Goal: Task Accomplishment & Management: Use online tool/utility

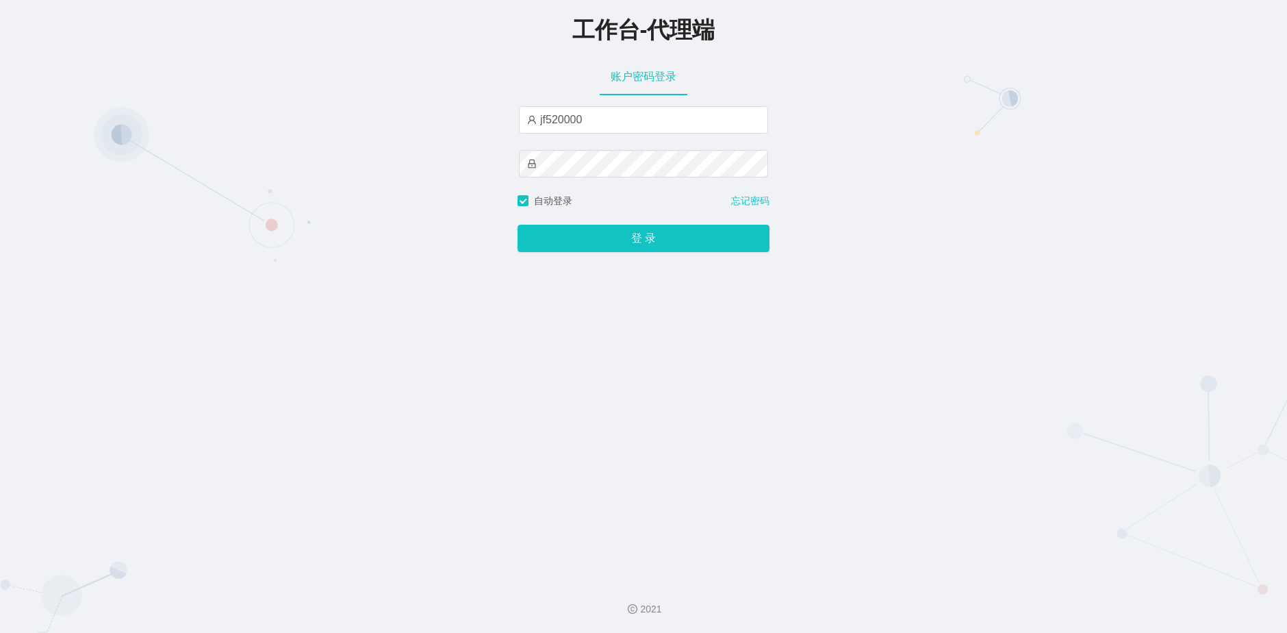
type input "jf520000"
click at [644, 239] on button "登 录" at bounding box center [644, 238] width 252 height 27
drag, startPoint x: 612, startPoint y: 121, endPoint x: 498, endPoint y: 123, distance: 114.4
click at [498, 123] on div "工作台-代理端 账户密码登录 jf520000 自动登录 忘记密码 登 录" at bounding box center [643, 284] width 1287 height 569
click at [492, 176] on div "工作台-代理端 账户密码登录 请输入账户名 自动登录 忘记密码 登 录" at bounding box center [643, 284] width 1287 height 569
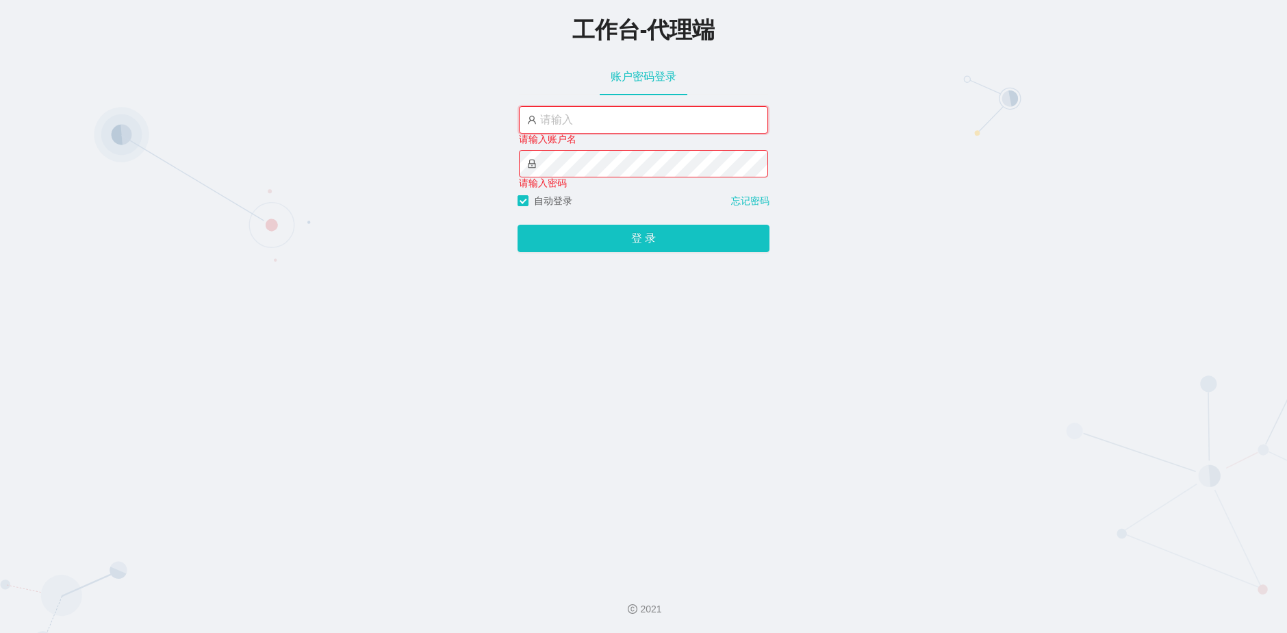
click at [637, 127] on input "text" at bounding box center [643, 119] width 249 height 27
click at [598, 118] on input "text" at bounding box center [643, 119] width 249 height 27
click at [592, 123] on input "text" at bounding box center [643, 119] width 249 height 27
paste input "admin"
type input "admin"
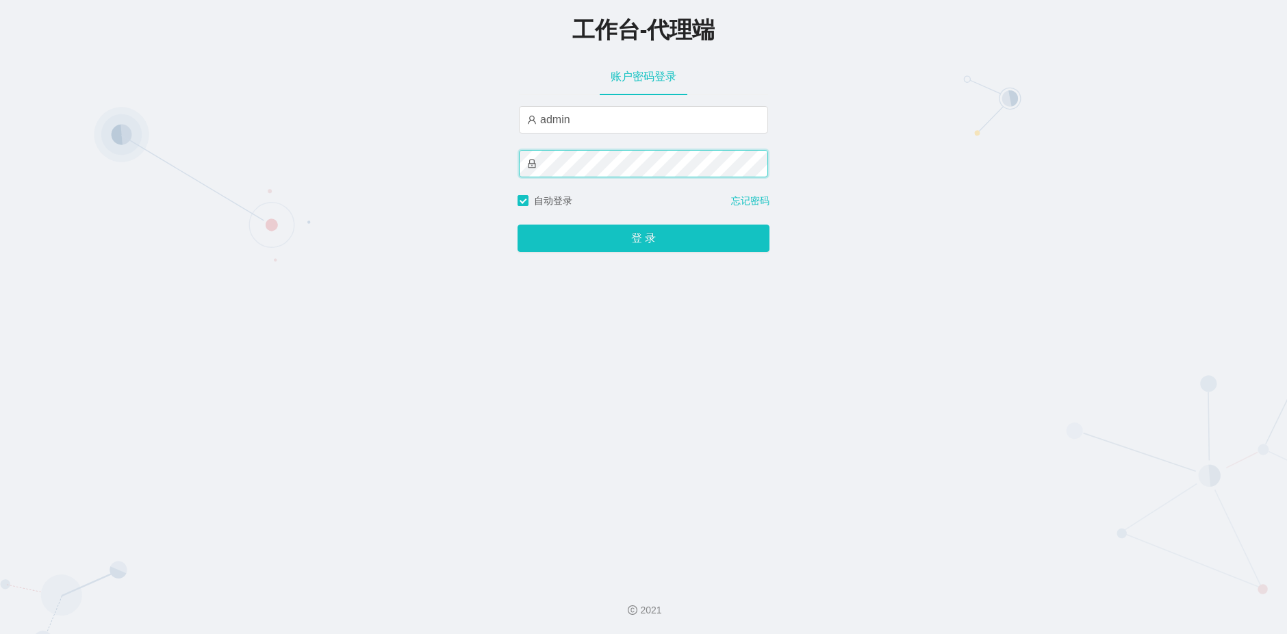
click at [518, 225] on button "登 录" at bounding box center [644, 238] width 252 height 27
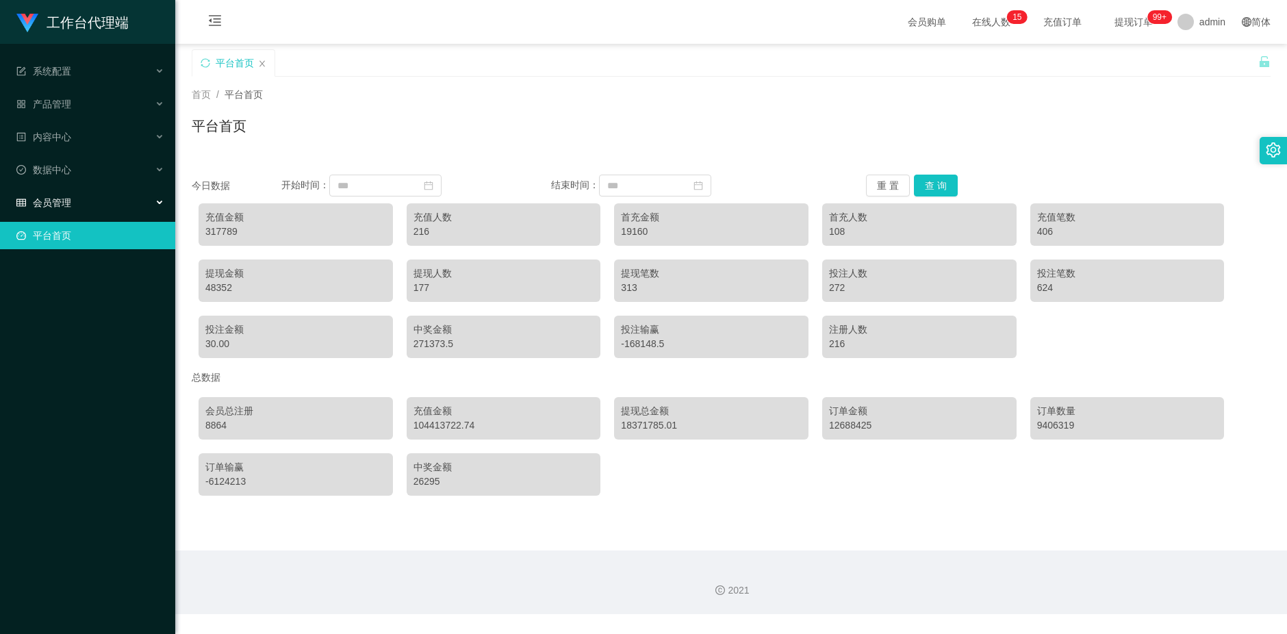
click at [104, 199] on div "会员管理" at bounding box center [87, 202] width 175 height 27
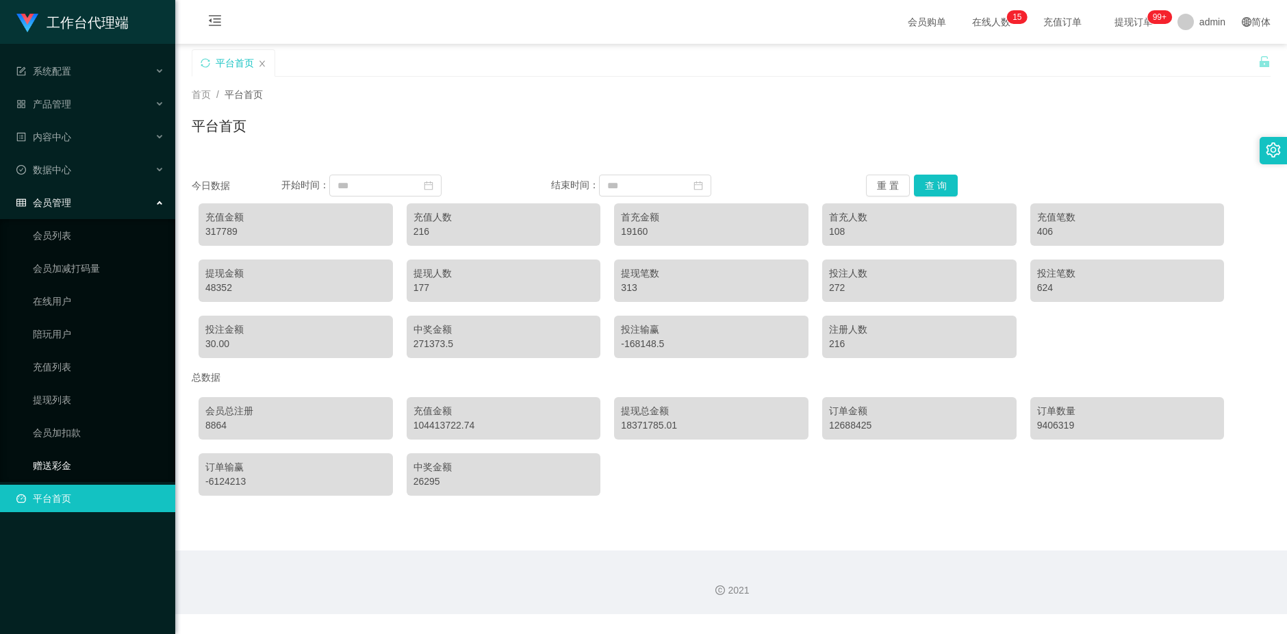
click at [77, 469] on link "赠送彩金" at bounding box center [98, 465] width 131 height 27
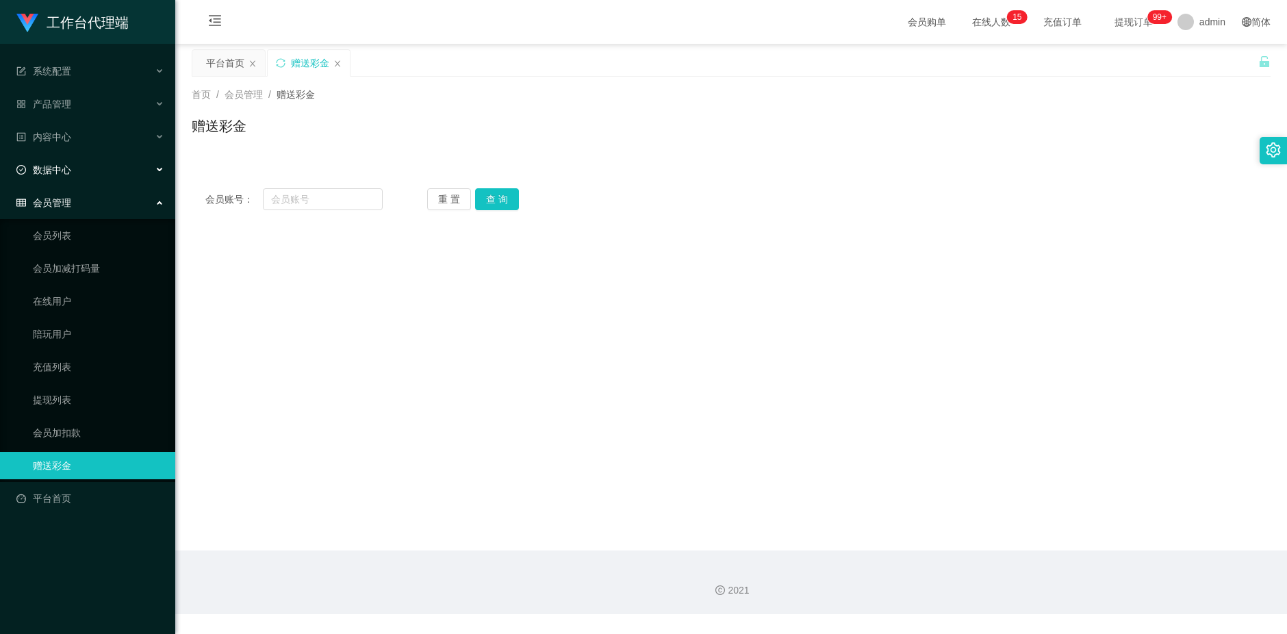
click at [75, 170] on div "数据中心" at bounding box center [87, 169] width 175 height 27
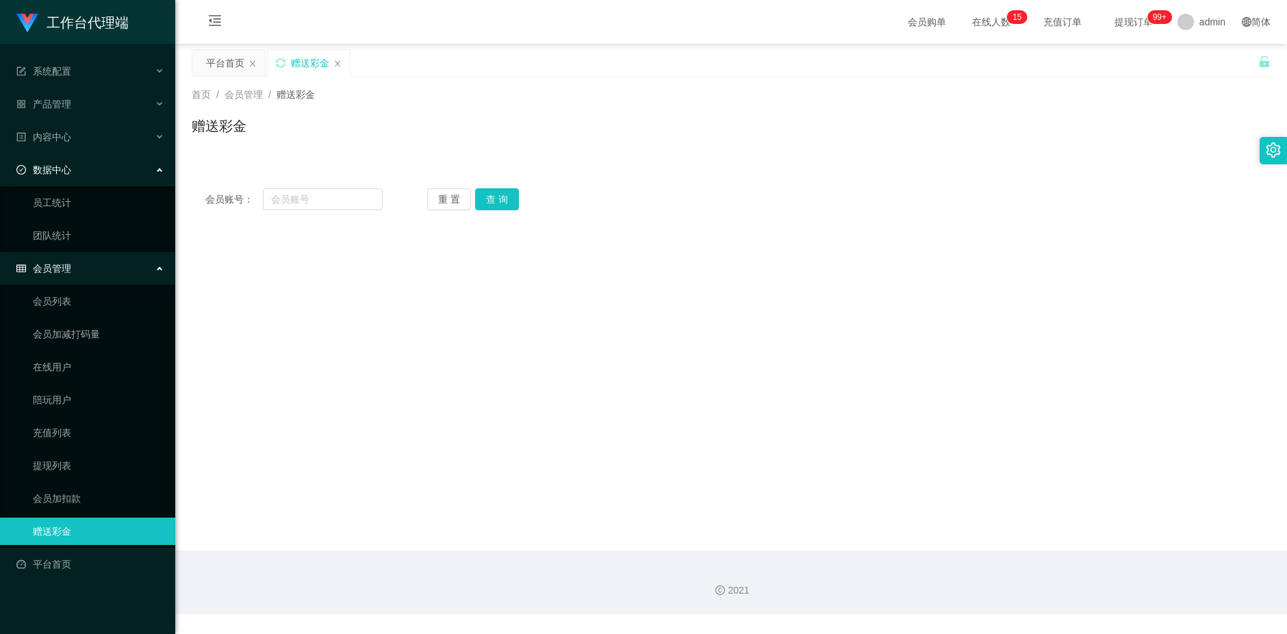
click at [79, 171] on div "数据中心" at bounding box center [87, 169] width 175 height 27
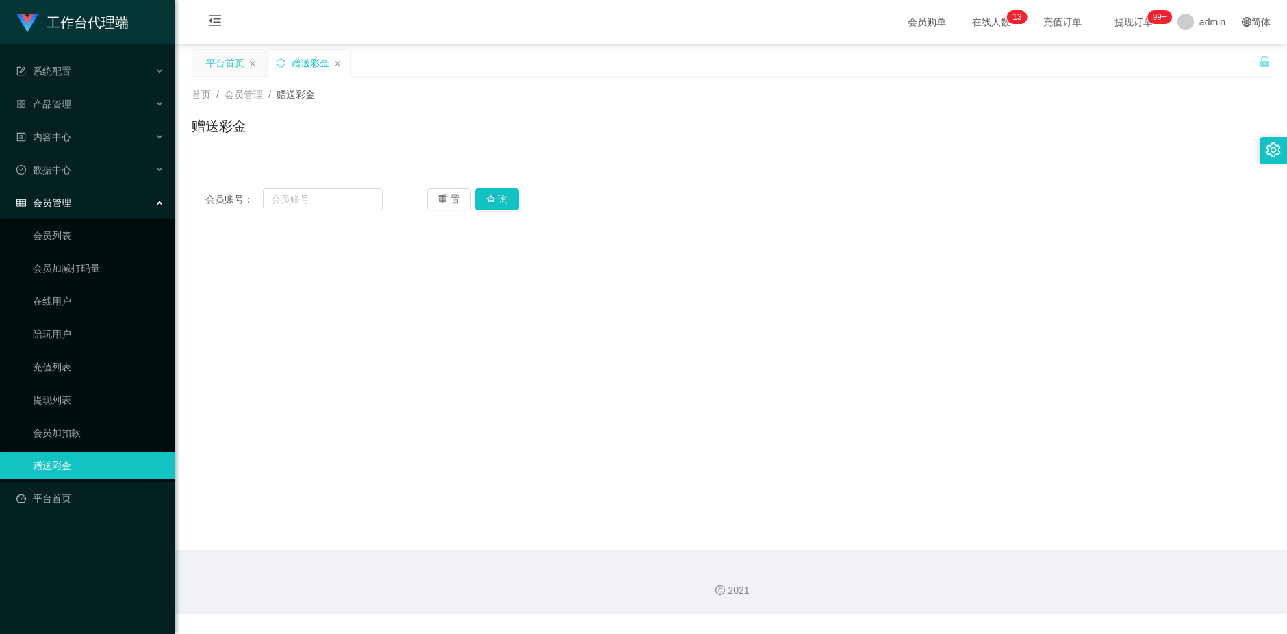
drag, startPoint x: 229, startPoint y: 61, endPoint x: 249, endPoint y: 60, distance: 19.9
click at [227, 61] on div "平台首页" at bounding box center [225, 63] width 38 height 26
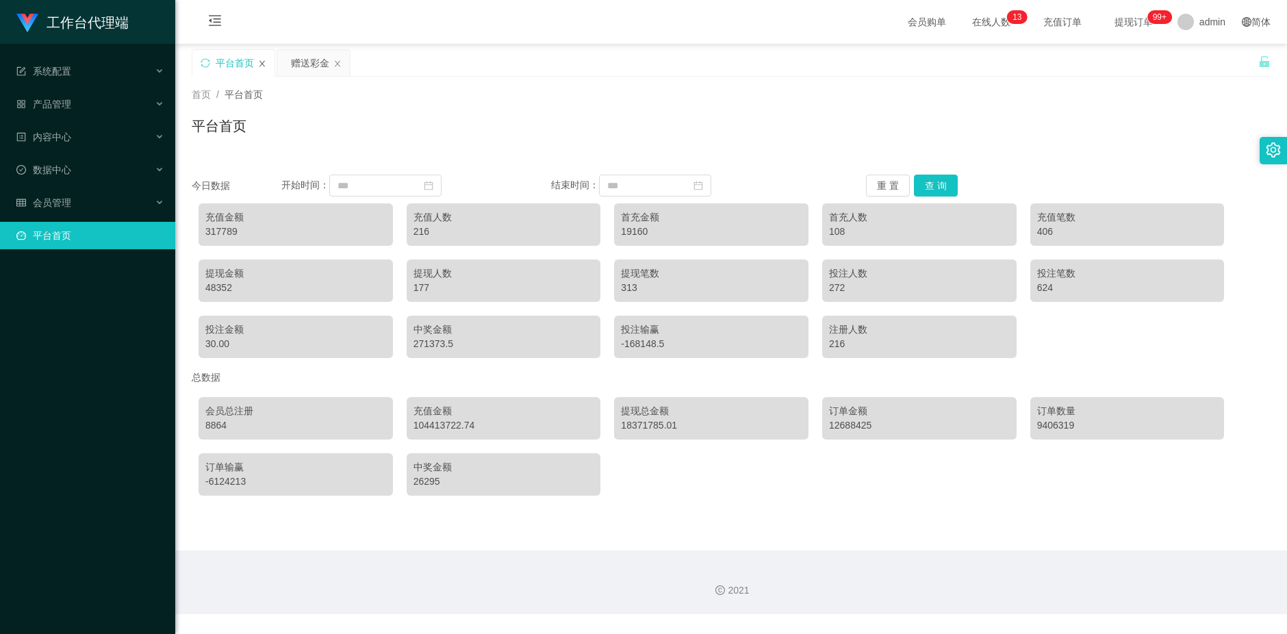
click at [261, 63] on icon "图标: close" at bounding box center [262, 64] width 8 height 8
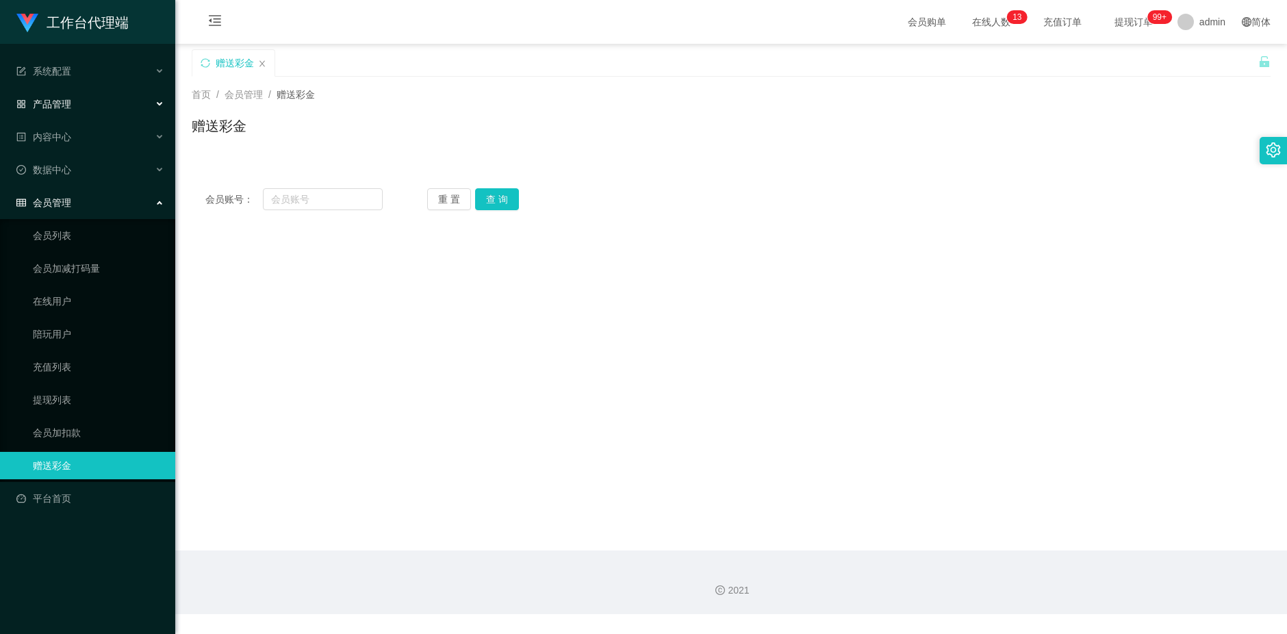
click at [97, 113] on div "产品管理" at bounding box center [87, 103] width 175 height 27
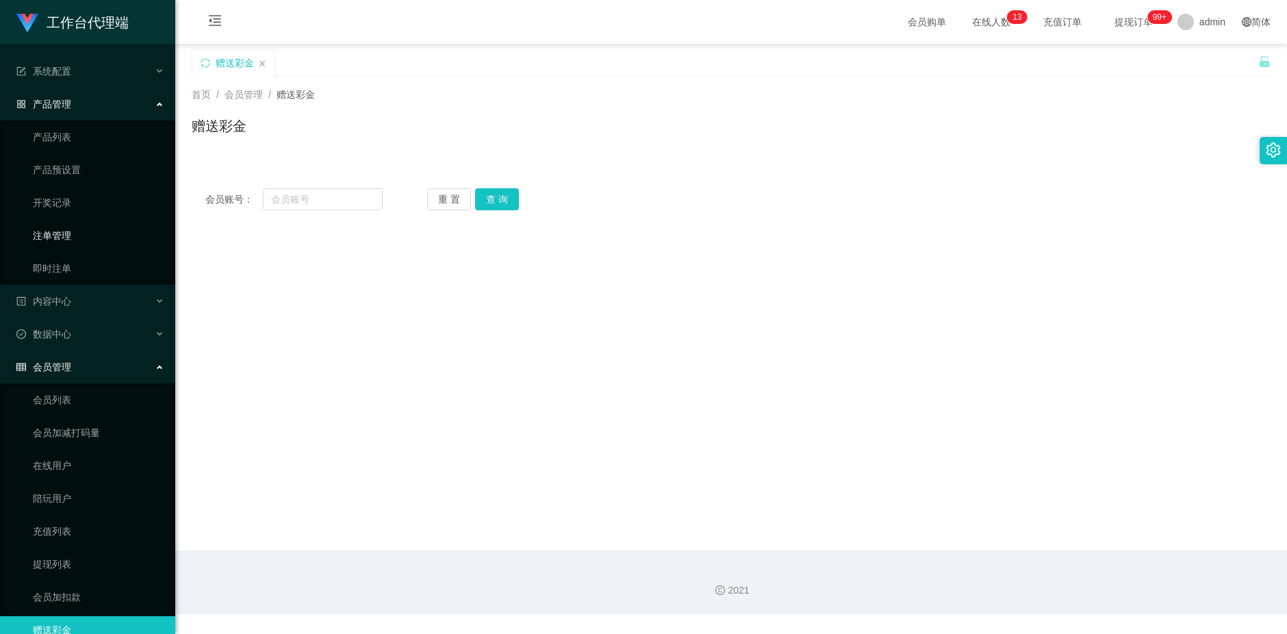
click at [86, 235] on link "注单管理" at bounding box center [98, 235] width 131 height 27
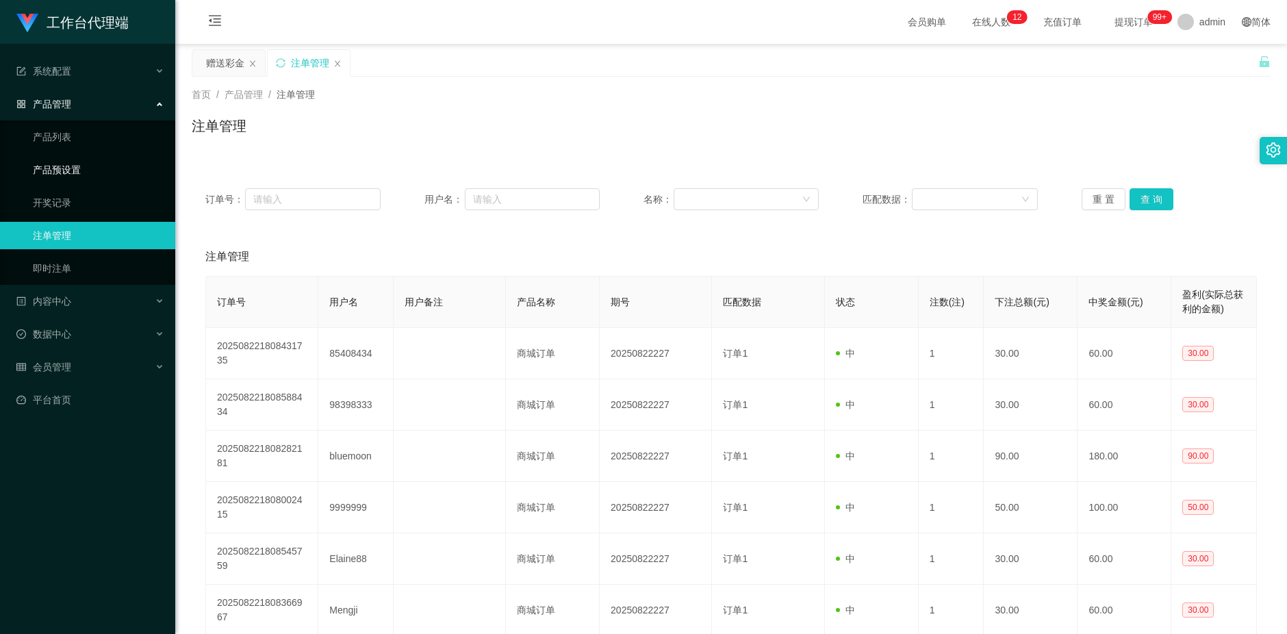
drag, startPoint x: 83, startPoint y: 168, endPoint x: 151, endPoint y: 159, distance: 68.5
click at [82, 168] on link "产品预设置" at bounding box center [98, 169] width 131 height 27
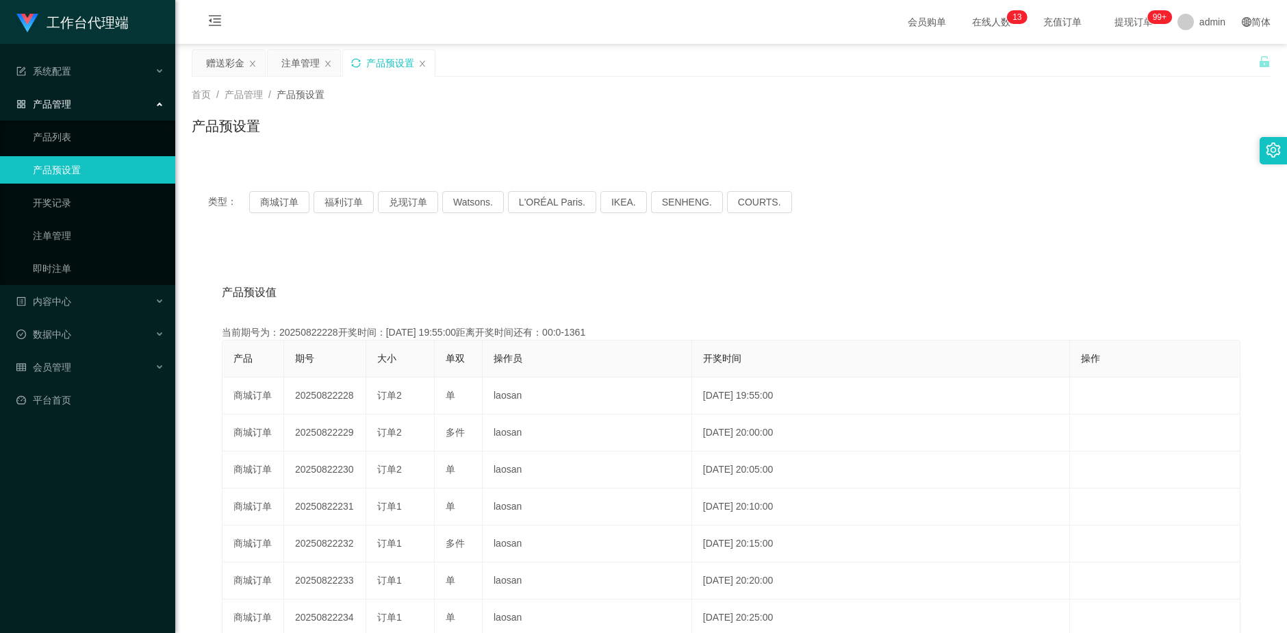
click at [357, 62] on icon "图标: sync" at bounding box center [356, 63] width 10 height 10
click at [284, 202] on button "商城订单" at bounding box center [279, 202] width 60 height 22
drag, startPoint x: 220, startPoint y: 63, endPoint x: 315, endPoint y: 116, distance: 108.5
click at [220, 62] on div "赠送彩金" at bounding box center [225, 63] width 38 height 26
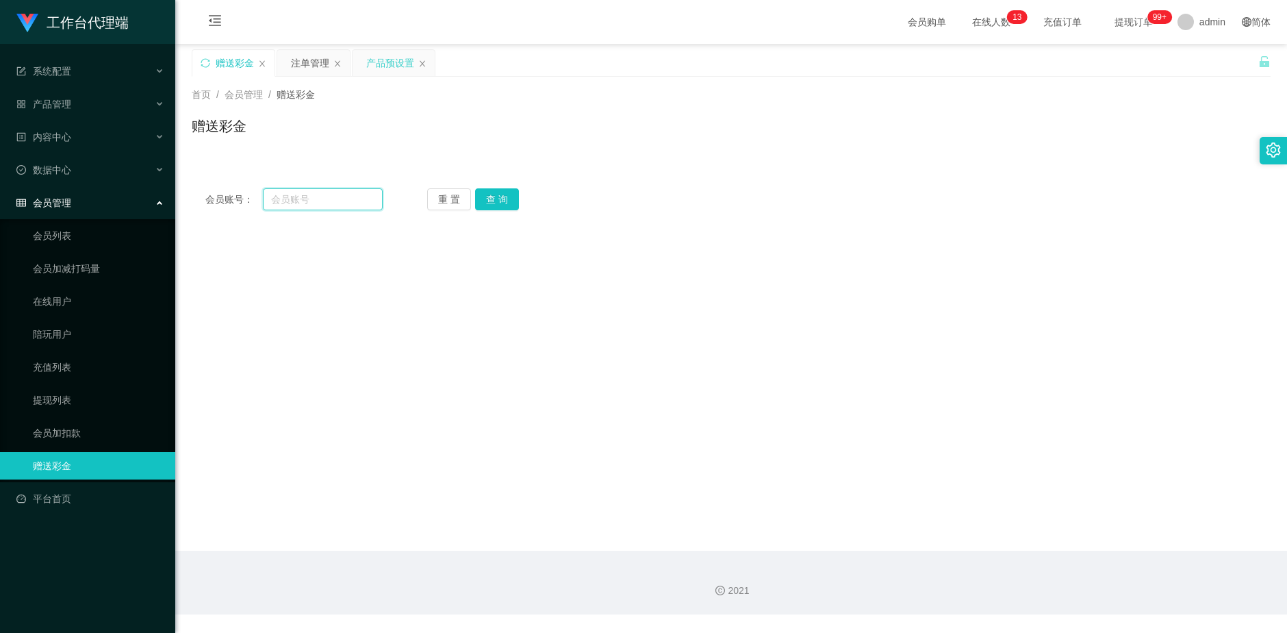
click at [307, 197] on input "text" at bounding box center [323, 199] width 120 height 22
click at [318, 208] on input "text" at bounding box center [323, 199] width 120 height 22
paste input "trigga39"
type input "trigga39"
click at [496, 197] on button "查 询" at bounding box center [497, 199] width 44 height 22
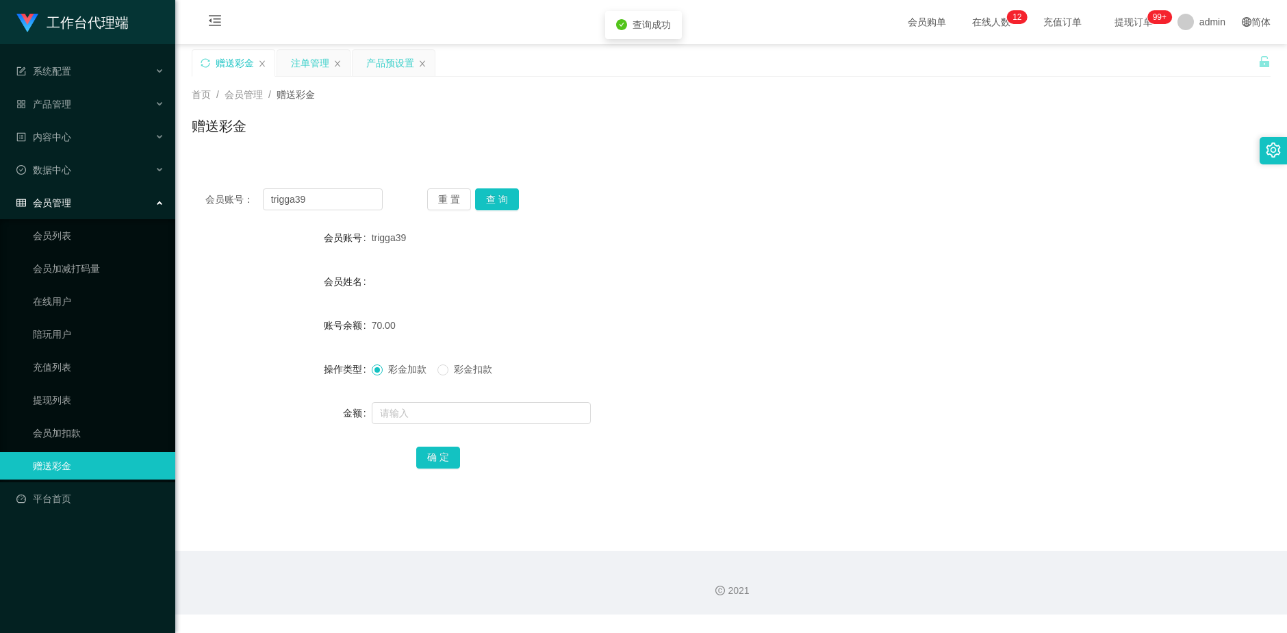
click at [312, 58] on div "注单管理" at bounding box center [310, 63] width 38 height 26
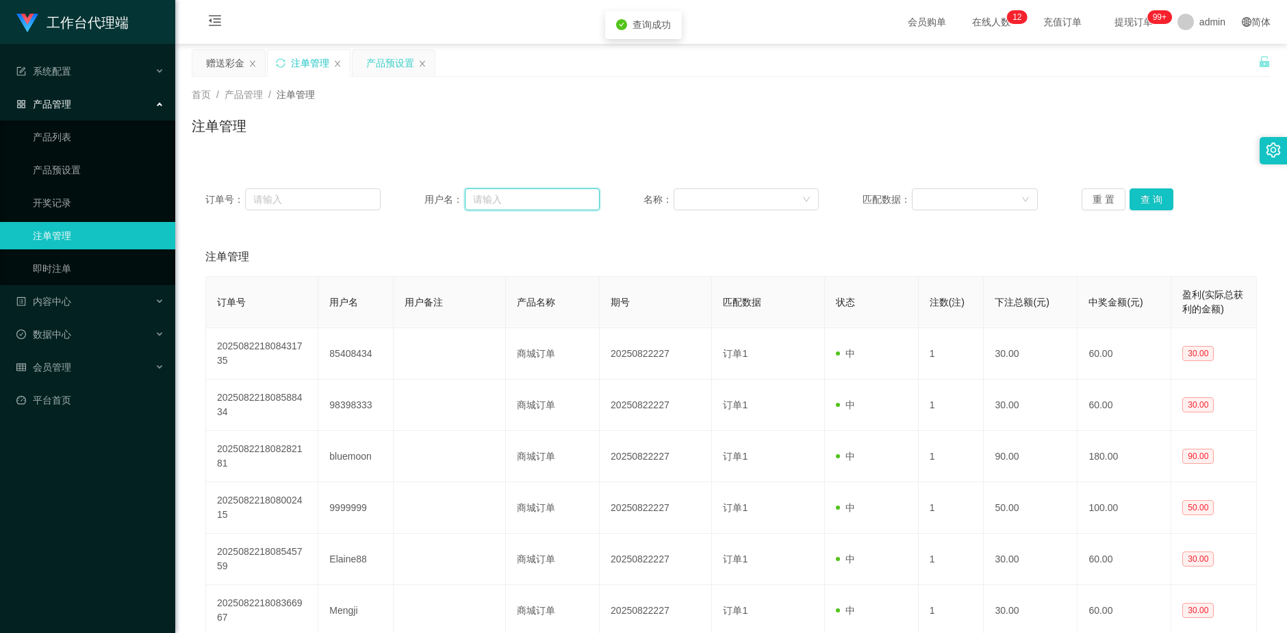
click at [485, 203] on input "text" at bounding box center [532, 199] width 135 height 22
paste input "trigga39"
type input "trigga39"
click at [1160, 199] on button "查 询" at bounding box center [1152, 199] width 44 height 22
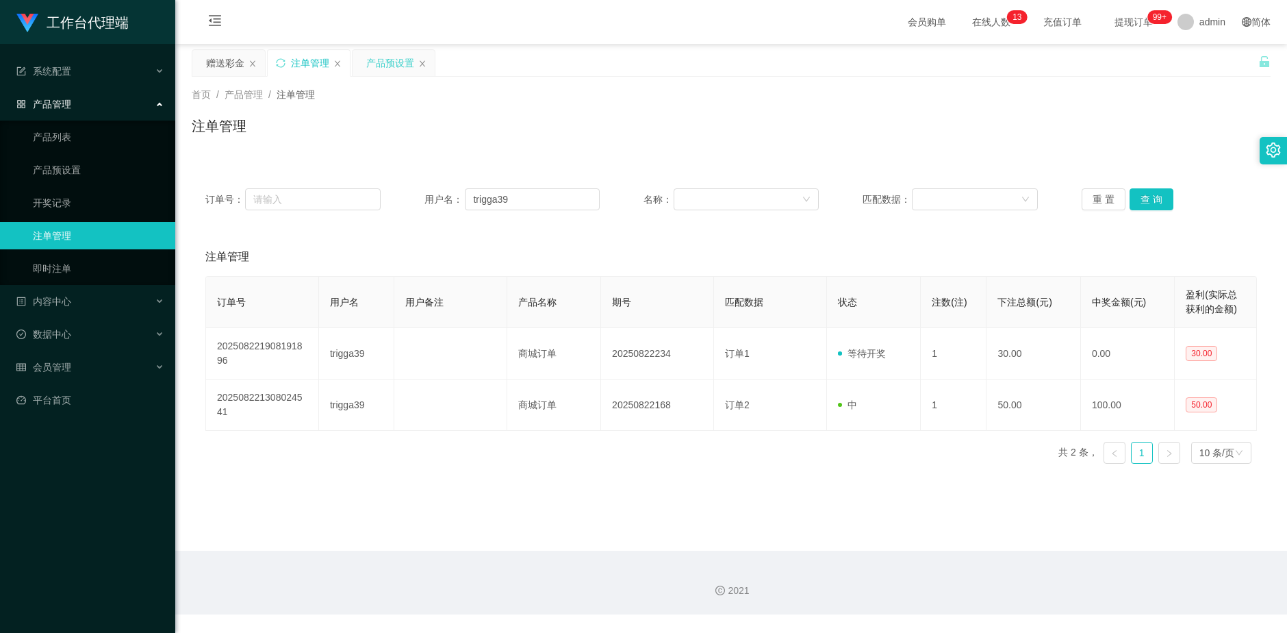
click at [388, 62] on div "产品预设置" at bounding box center [390, 63] width 48 height 26
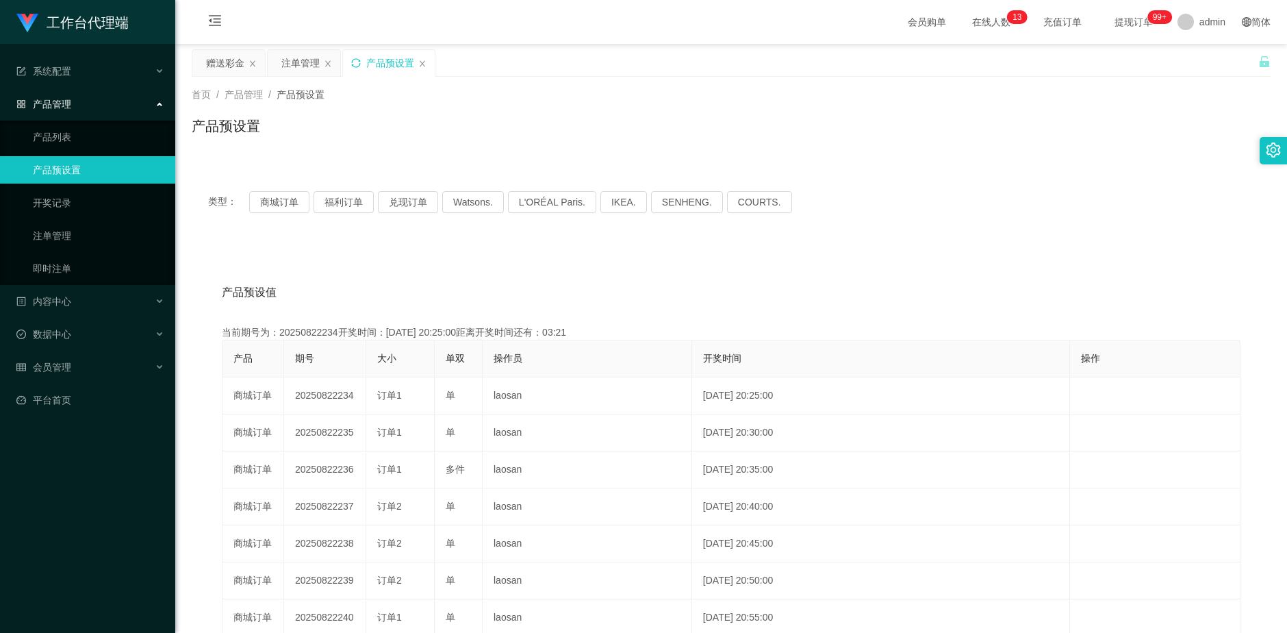
click at [356, 65] on icon "图标: sync" at bounding box center [356, 63] width 10 height 10
drag, startPoint x: 229, startPoint y: 60, endPoint x: 254, endPoint y: 75, distance: 29.5
click at [228, 60] on div "赠送彩金" at bounding box center [225, 63] width 38 height 26
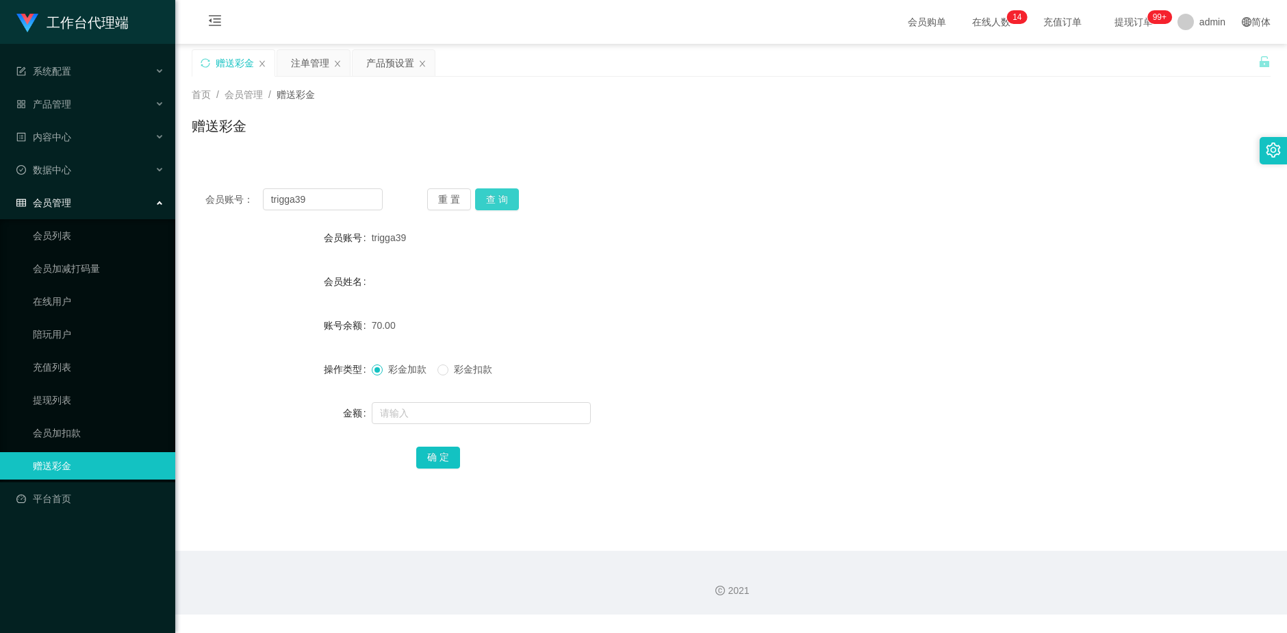
click at [505, 199] on button "查 询" at bounding box center [497, 199] width 44 height 22
click at [505, 199] on div "重 置 查 询" at bounding box center [515, 199] width 177 height 22
click at [505, 199] on button "查 询" at bounding box center [497, 199] width 44 height 22
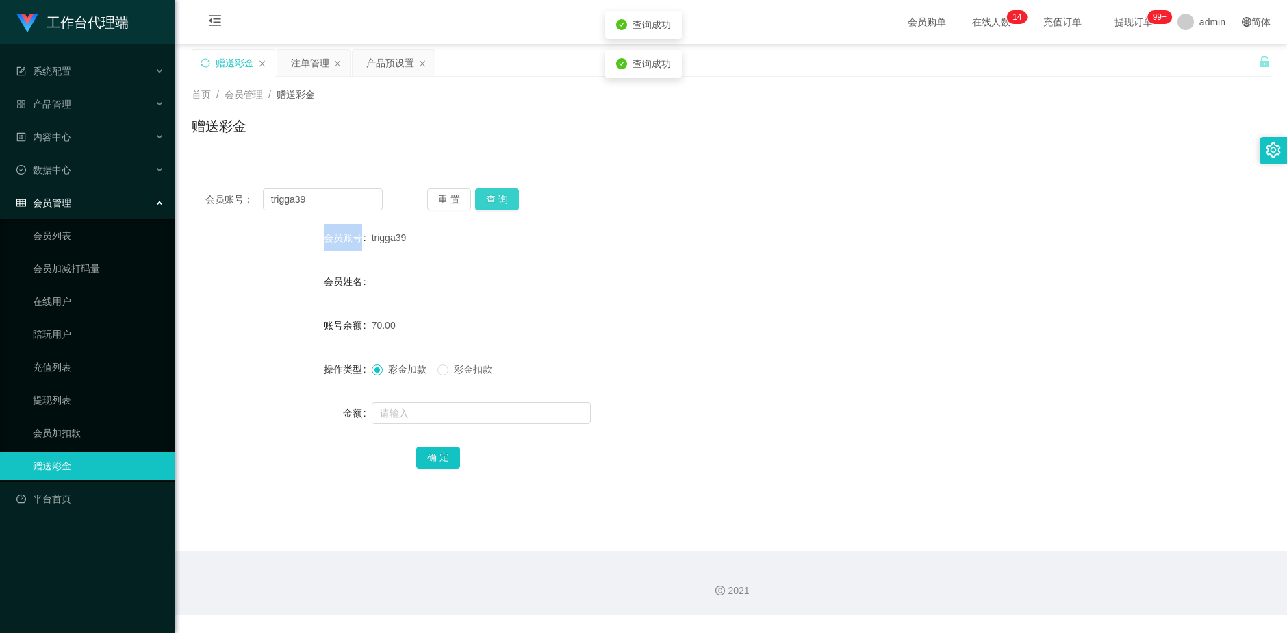
click at [505, 199] on button "查 询" at bounding box center [497, 199] width 44 height 22
click at [505, 199] on div "重 置 查 询" at bounding box center [515, 199] width 177 height 22
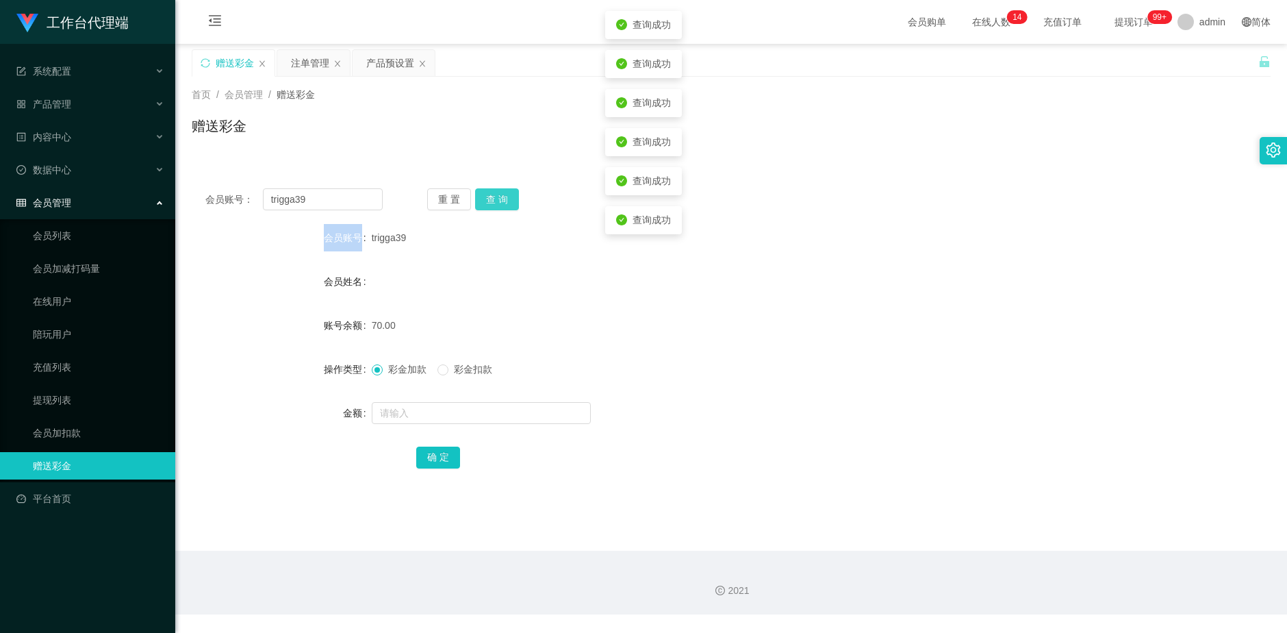
click at [505, 199] on button "查 询" at bounding box center [497, 199] width 44 height 22
click at [505, 199] on div "重 置 查 询" at bounding box center [515, 199] width 177 height 22
click at [505, 199] on button "查 询" at bounding box center [497, 199] width 44 height 22
click at [505, 199] on div "重 置 查 询" at bounding box center [515, 199] width 177 height 22
click at [505, 199] on button "查 询" at bounding box center [497, 199] width 44 height 22
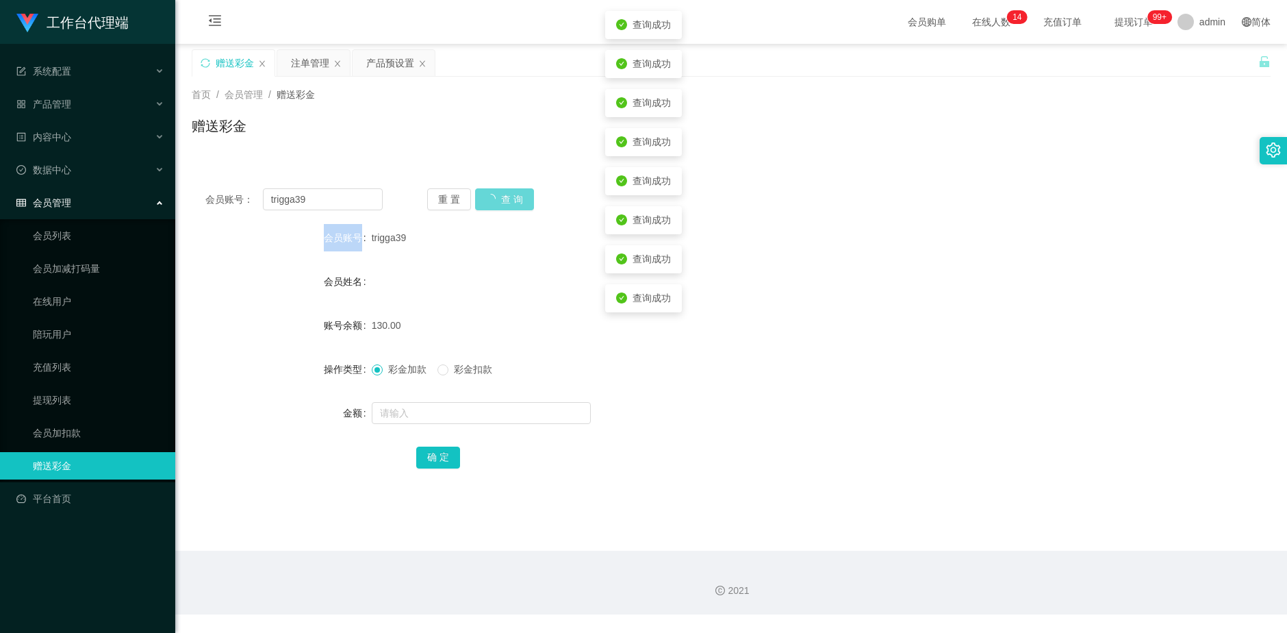
click at [505, 199] on div "重 置 查 询" at bounding box center [515, 199] width 177 height 22
